Goal: Task Accomplishment & Management: Manage account settings

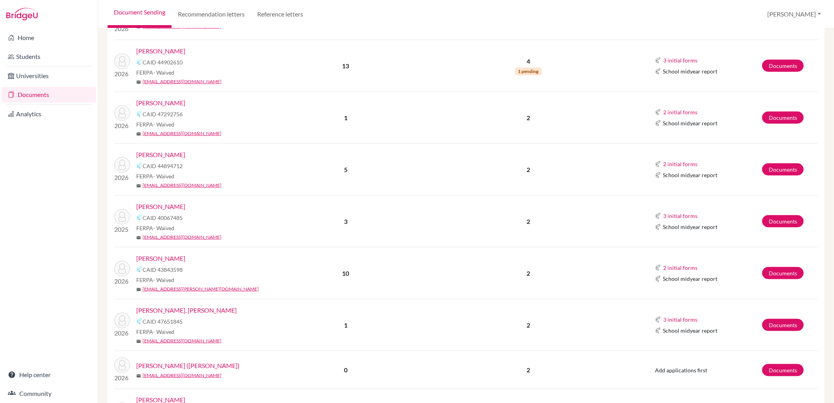
scroll to position [523, 0]
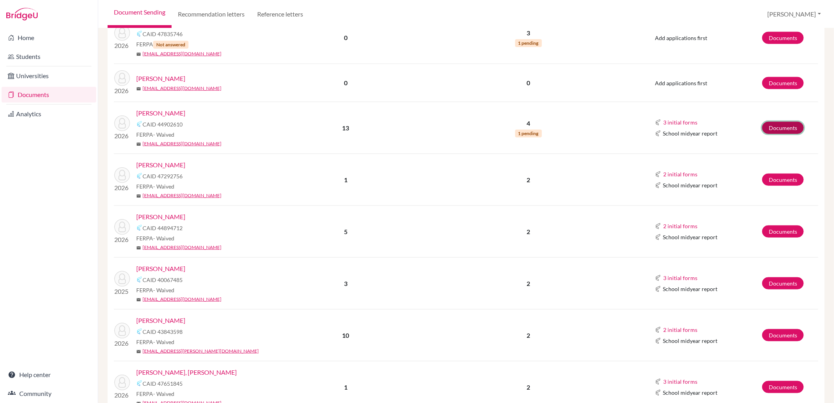
click at [795, 124] on link "Documents" at bounding box center [783, 128] width 42 height 12
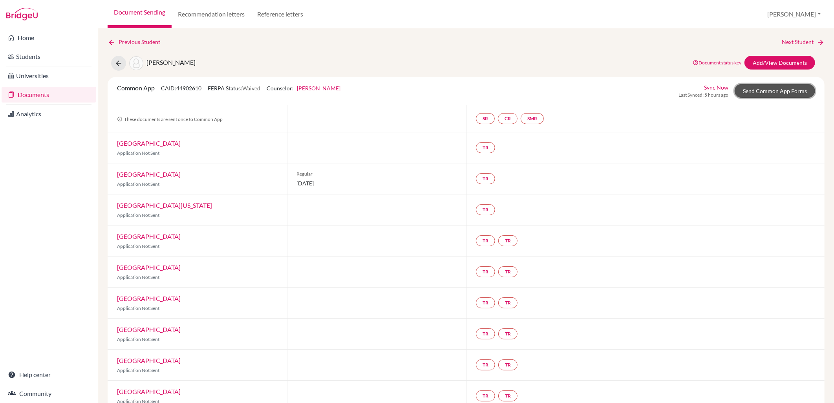
click at [744, 91] on link "Send Common App Forms" at bounding box center [774, 91] width 80 height 14
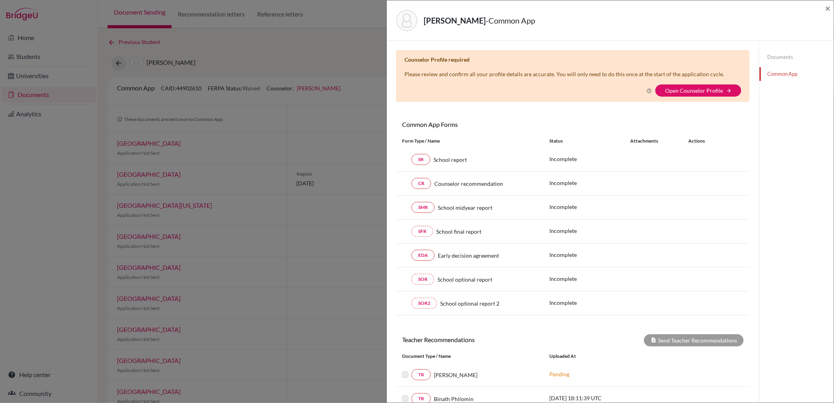
click at [776, 57] on link "Documents" at bounding box center [796, 57] width 74 height 14
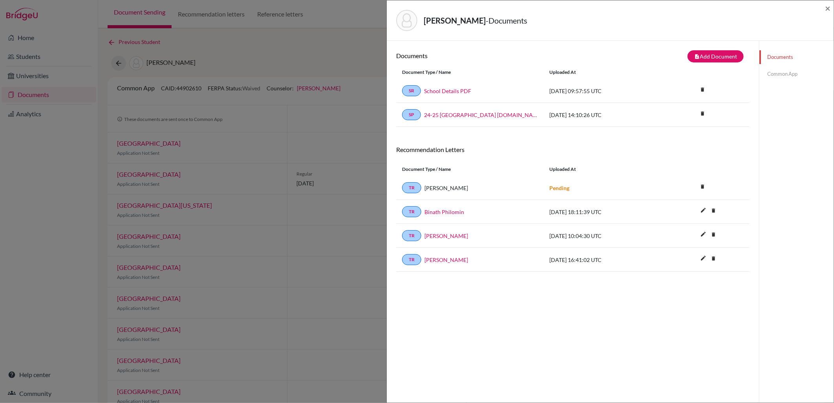
click at [767, 75] on link "Common App" at bounding box center [796, 74] width 74 height 14
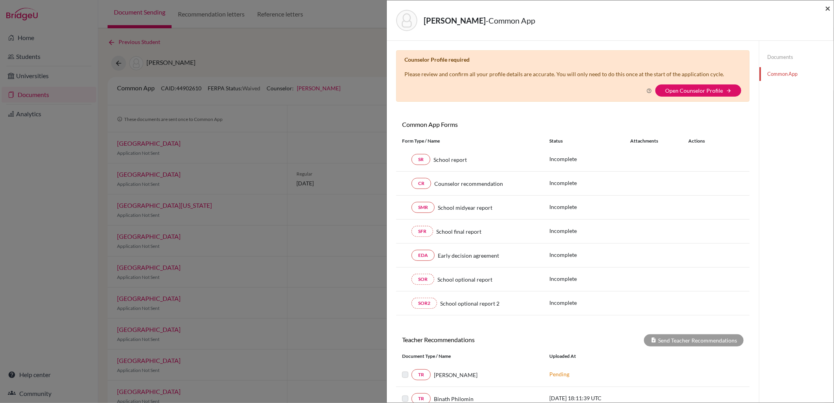
click at [829, 5] on span "×" at bounding box center [827, 7] width 5 height 11
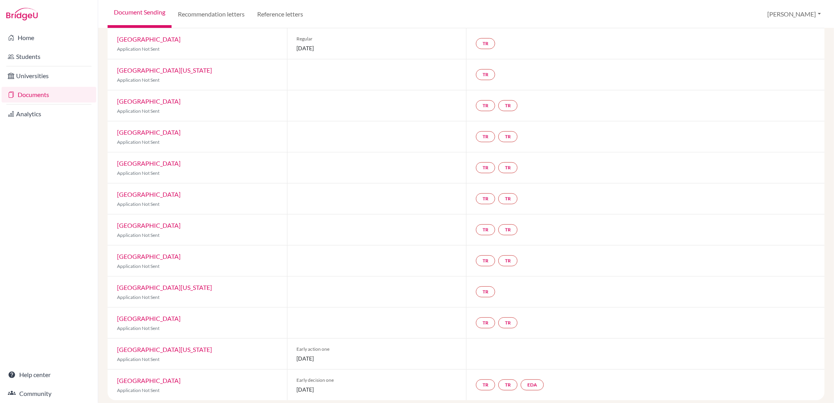
scroll to position [142, 0]
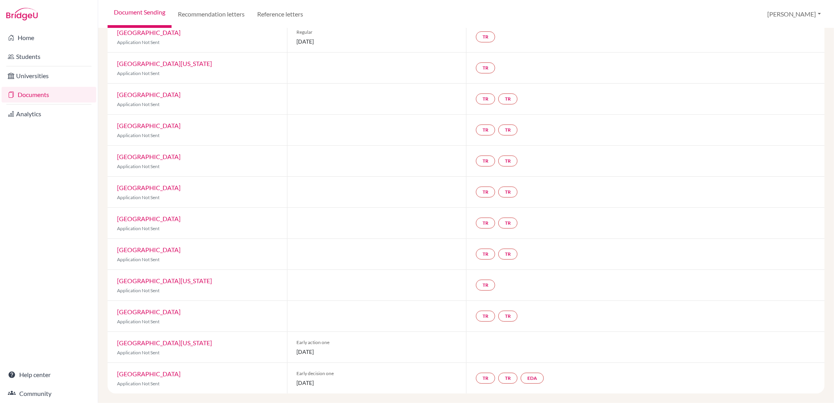
drag, startPoint x: 214, startPoint y: 261, endPoint x: 214, endPoint y: 205, distance: 56.9
click at [214, 205] on div "Common App CAID: 44902610 FERPA Status: Waived Counselor: William Guast First N…" at bounding box center [466, 164] width 717 height 458
click at [214, 205] on div "Yale University Application Not Sent" at bounding box center [197, 192] width 179 height 31
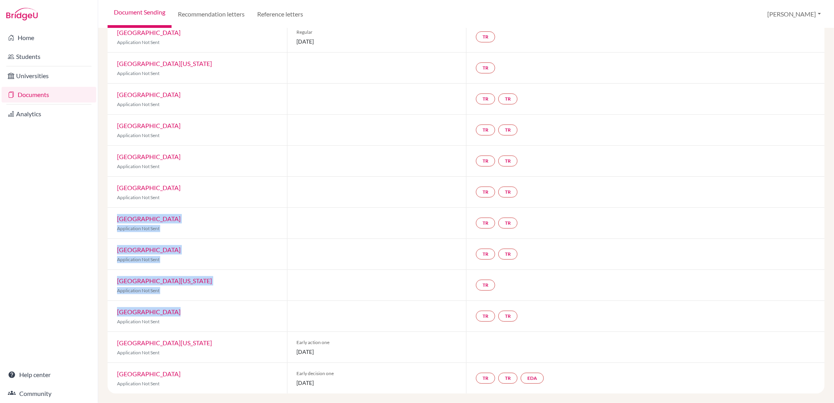
drag, startPoint x: 214, startPoint y: 205, endPoint x: 243, endPoint y: 314, distance: 113.6
click at [243, 314] on div "Common App CAID: 44902610 FERPA Status: Waived Counselor: William Guast First N…" at bounding box center [466, 164] width 717 height 458
click at [243, 314] on div "Columbia University Application Not Sent" at bounding box center [197, 316] width 179 height 31
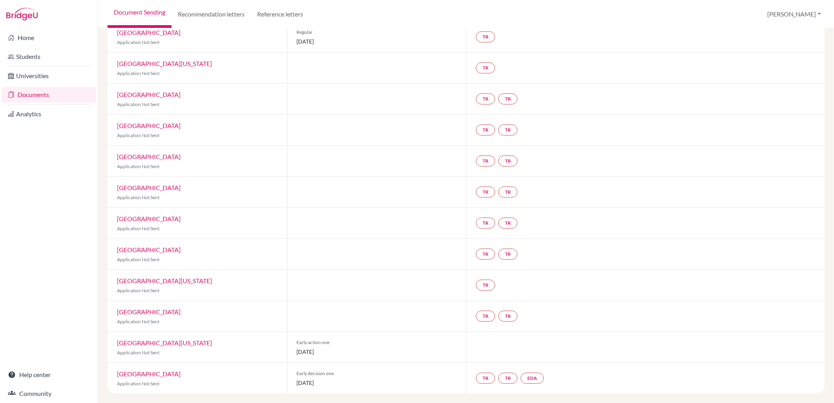
scroll to position [0, 0]
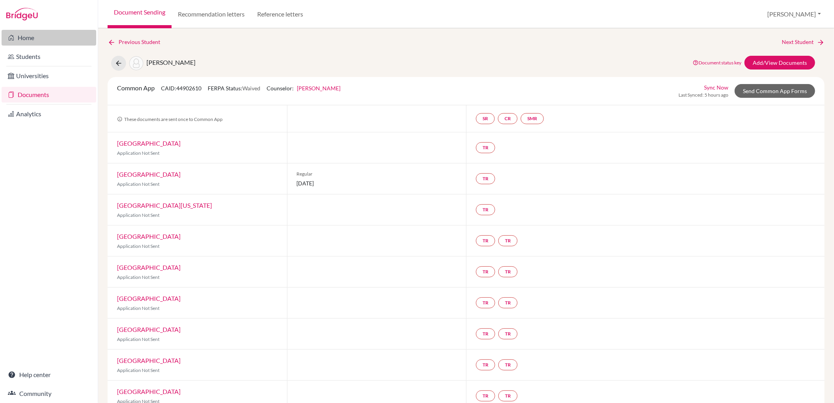
click at [36, 41] on link "Home" at bounding box center [49, 38] width 95 height 16
